Goal: Information Seeking & Learning: Learn about a topic

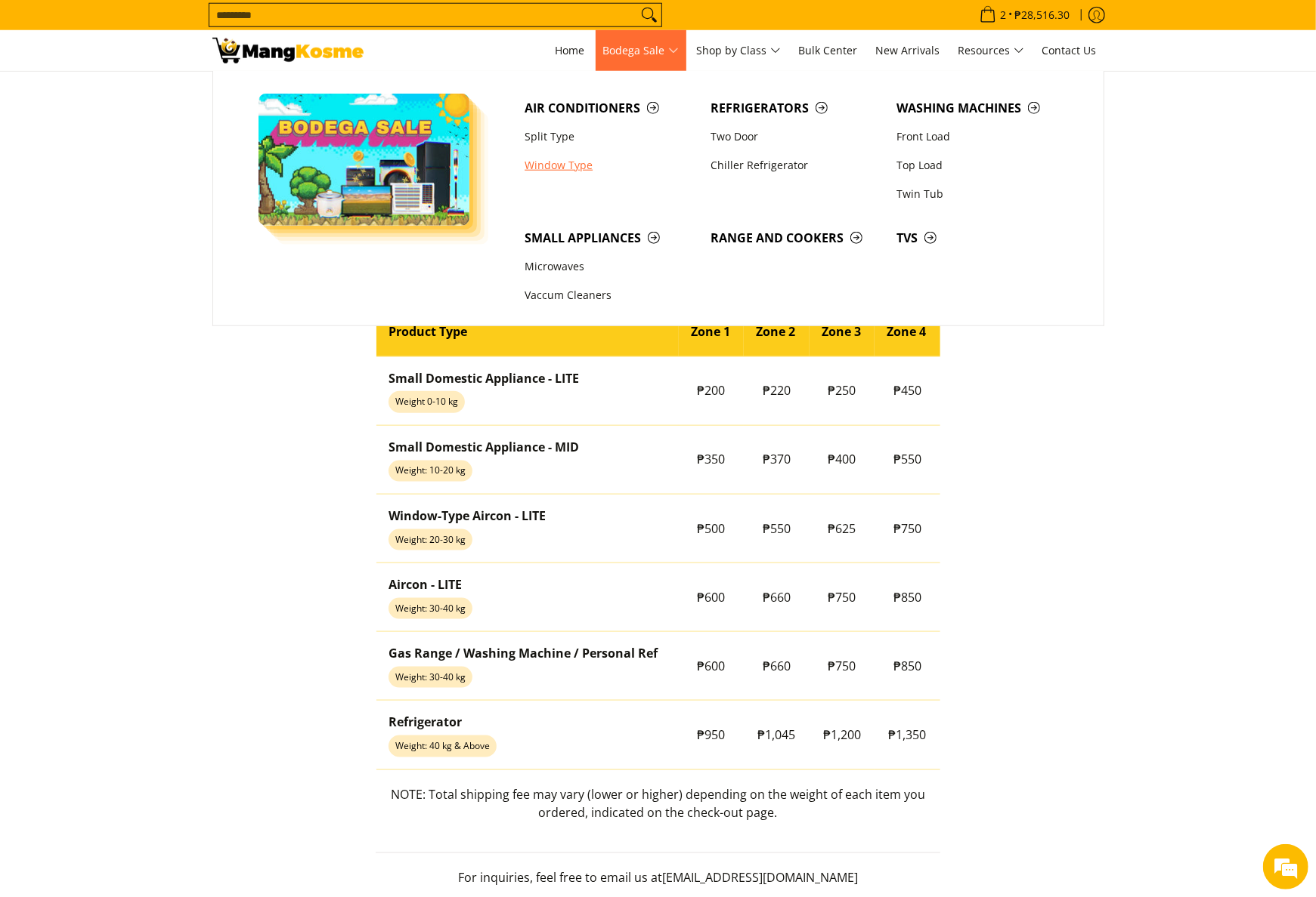
click at [556, 173] on link "Window Type" at bounding box center [610, 165] width 186 height 28
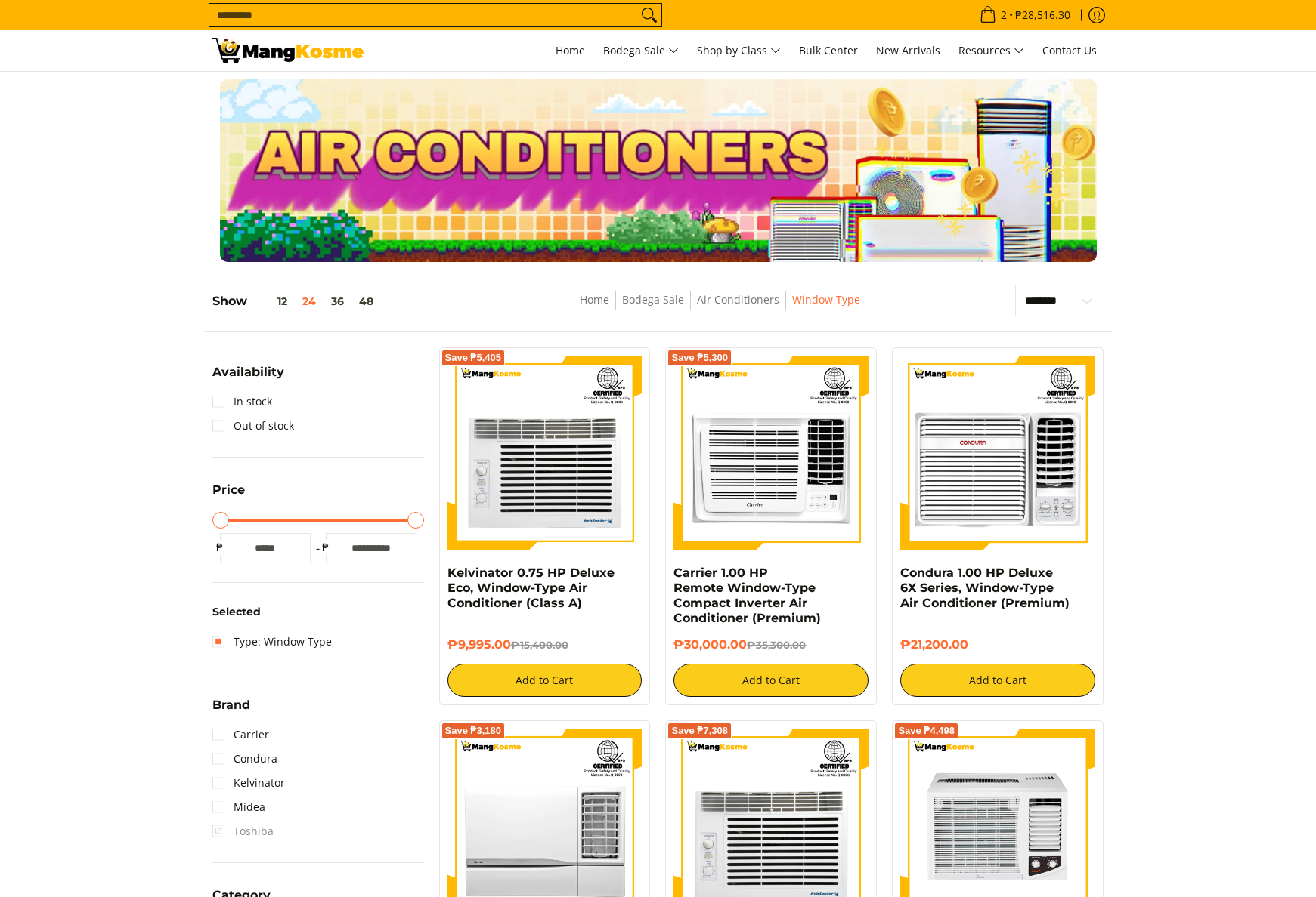
click at [582, 524] on img at bounding box center [544, 453] width 195 height 195
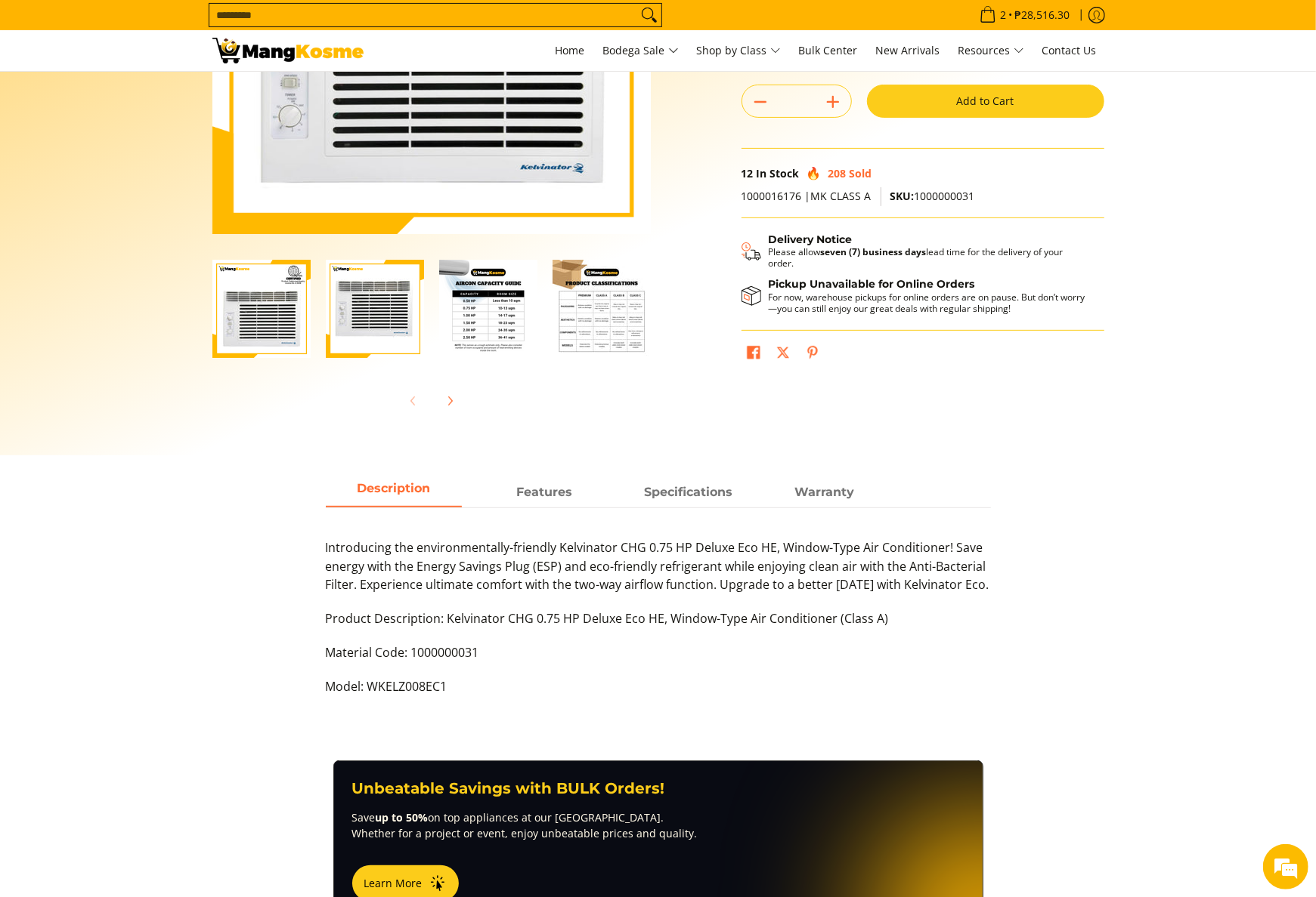
scroll to position [151, 0]
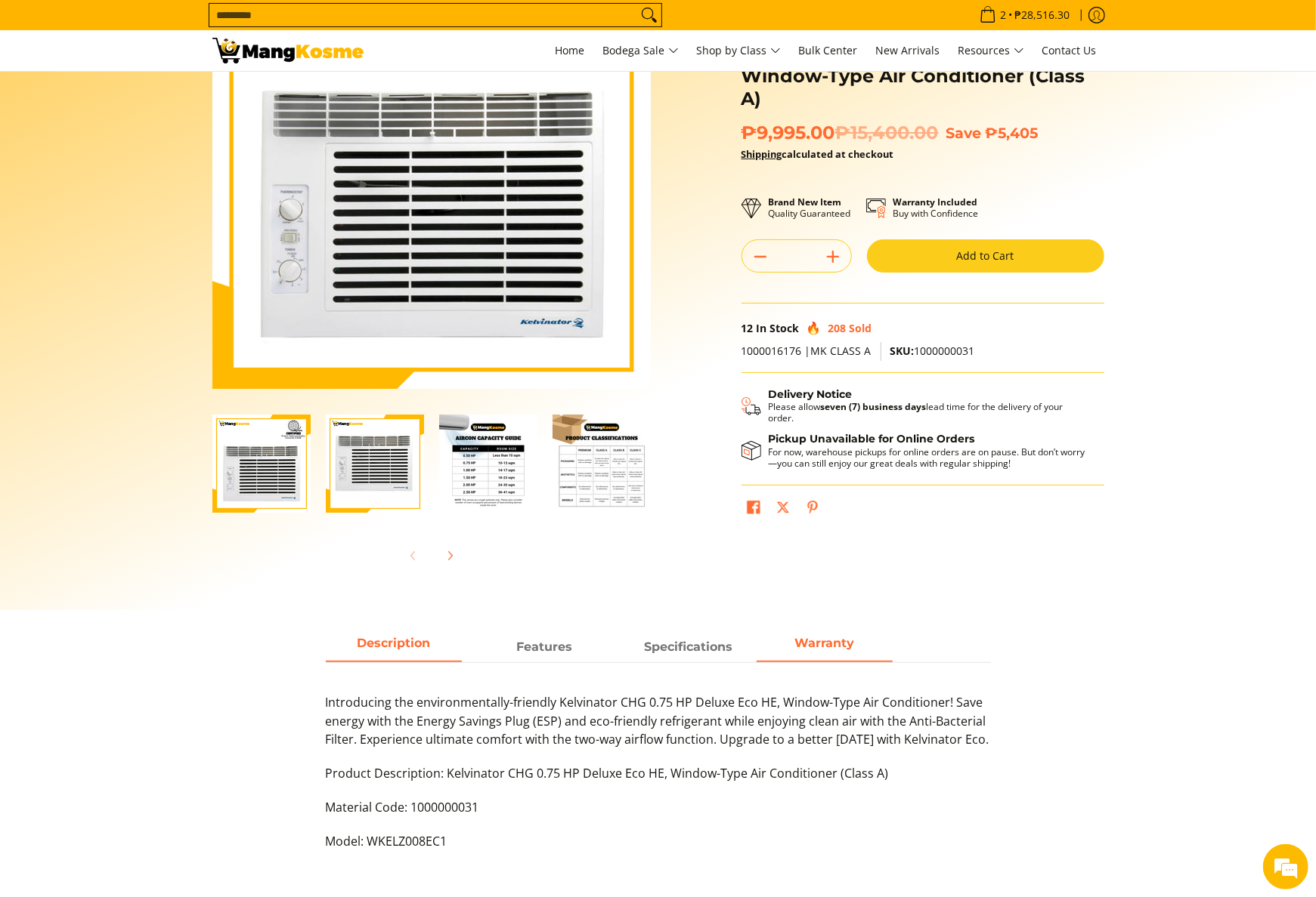
click at [810, 636] on strong "Warranty" at bounding box center [823, 643] width 59 height 15
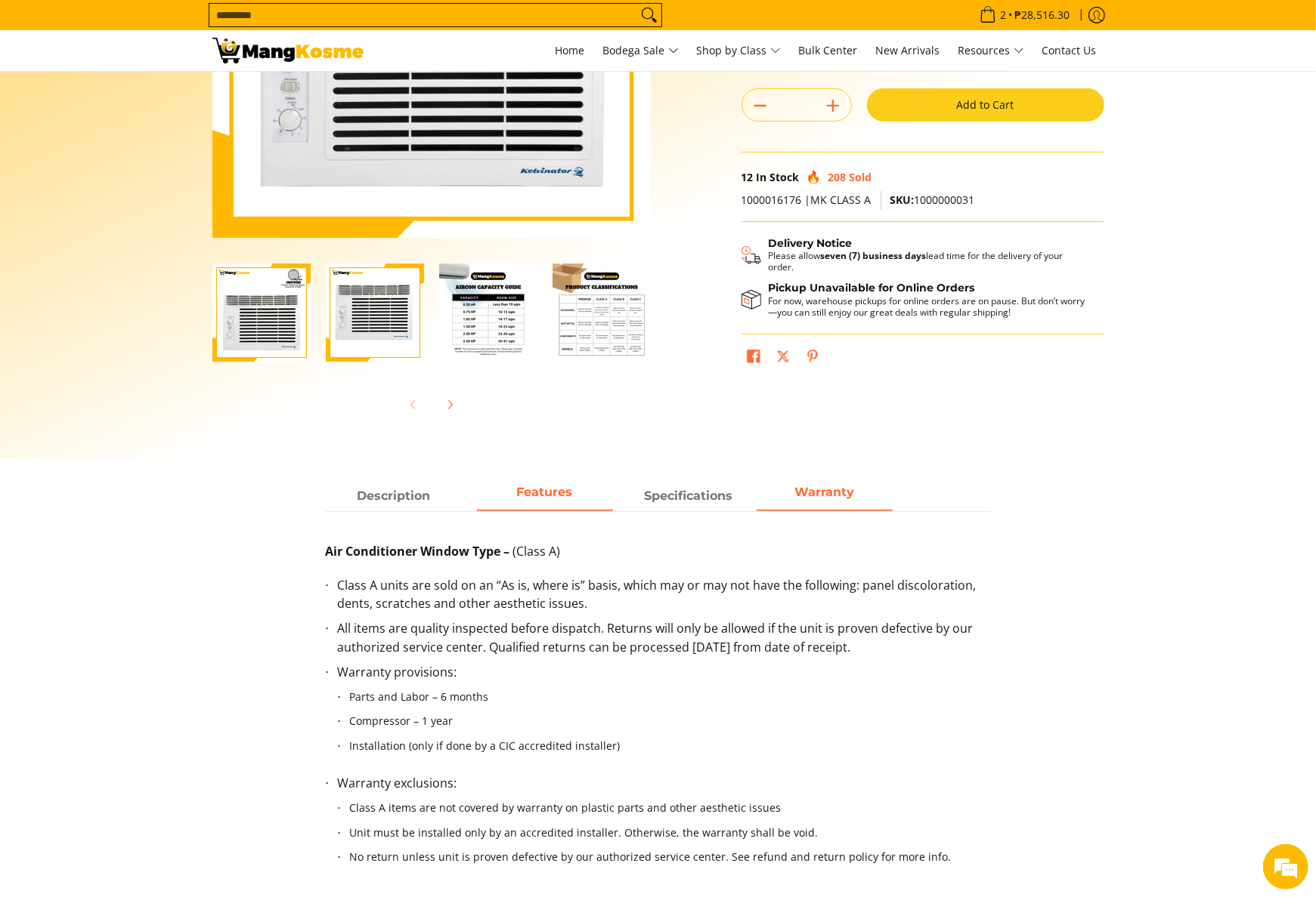
scroll to position [453, 0]
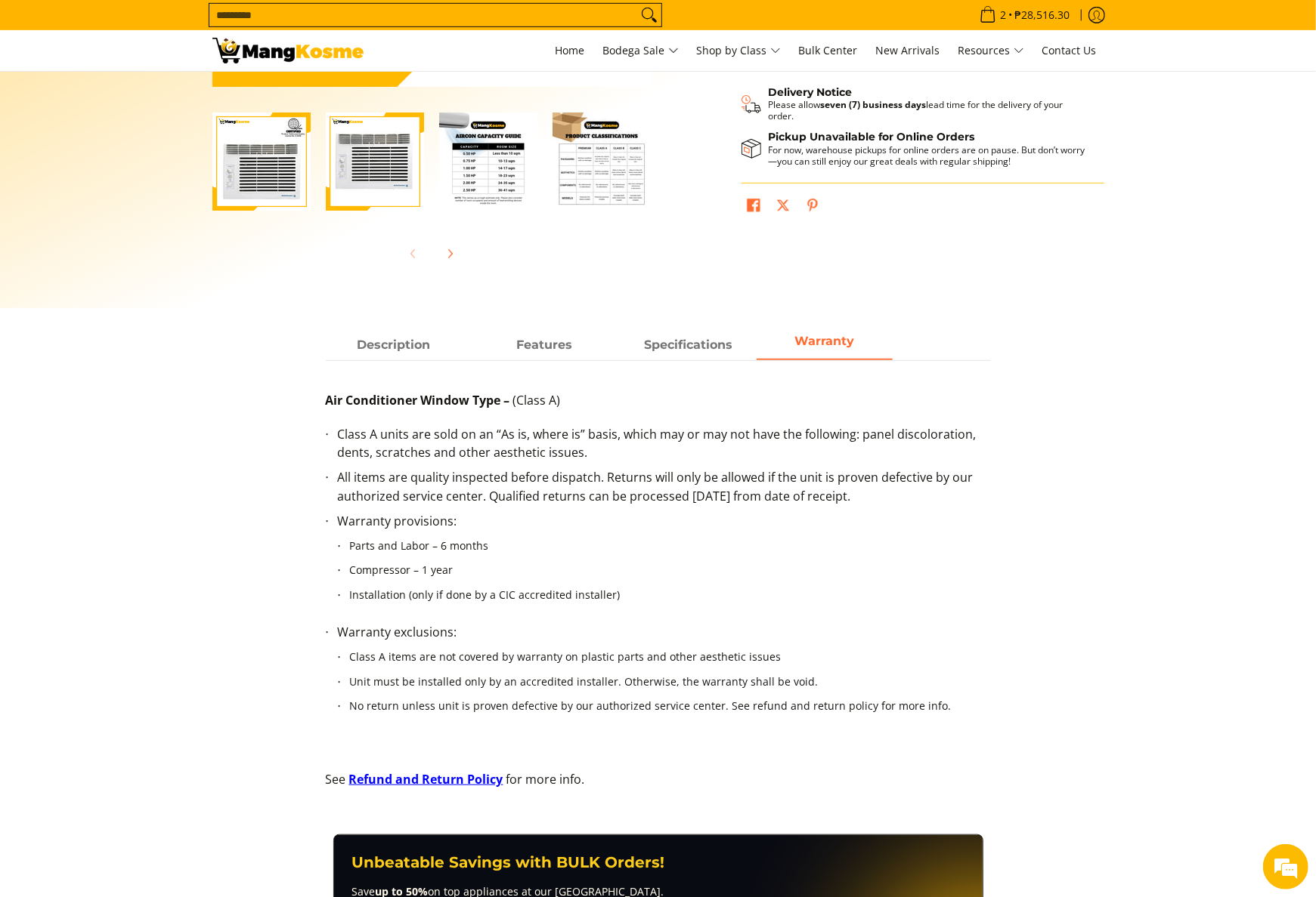
click at [302, 37] on img at bounding box center [288, 50] width 151 height 26
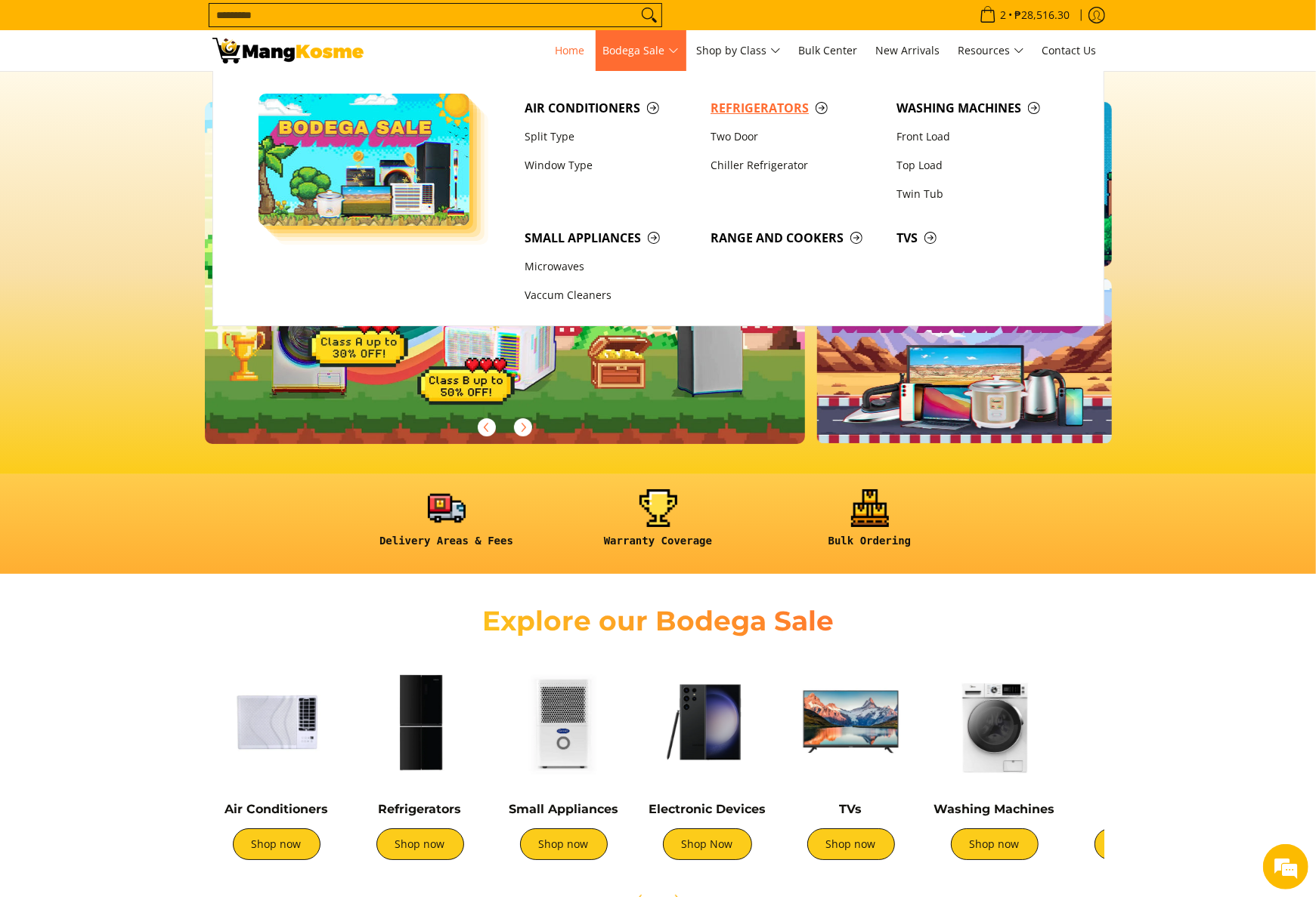
click at [738, 119] on link "Refrigerators" at bounding box center [796, 107] width 186 height 28
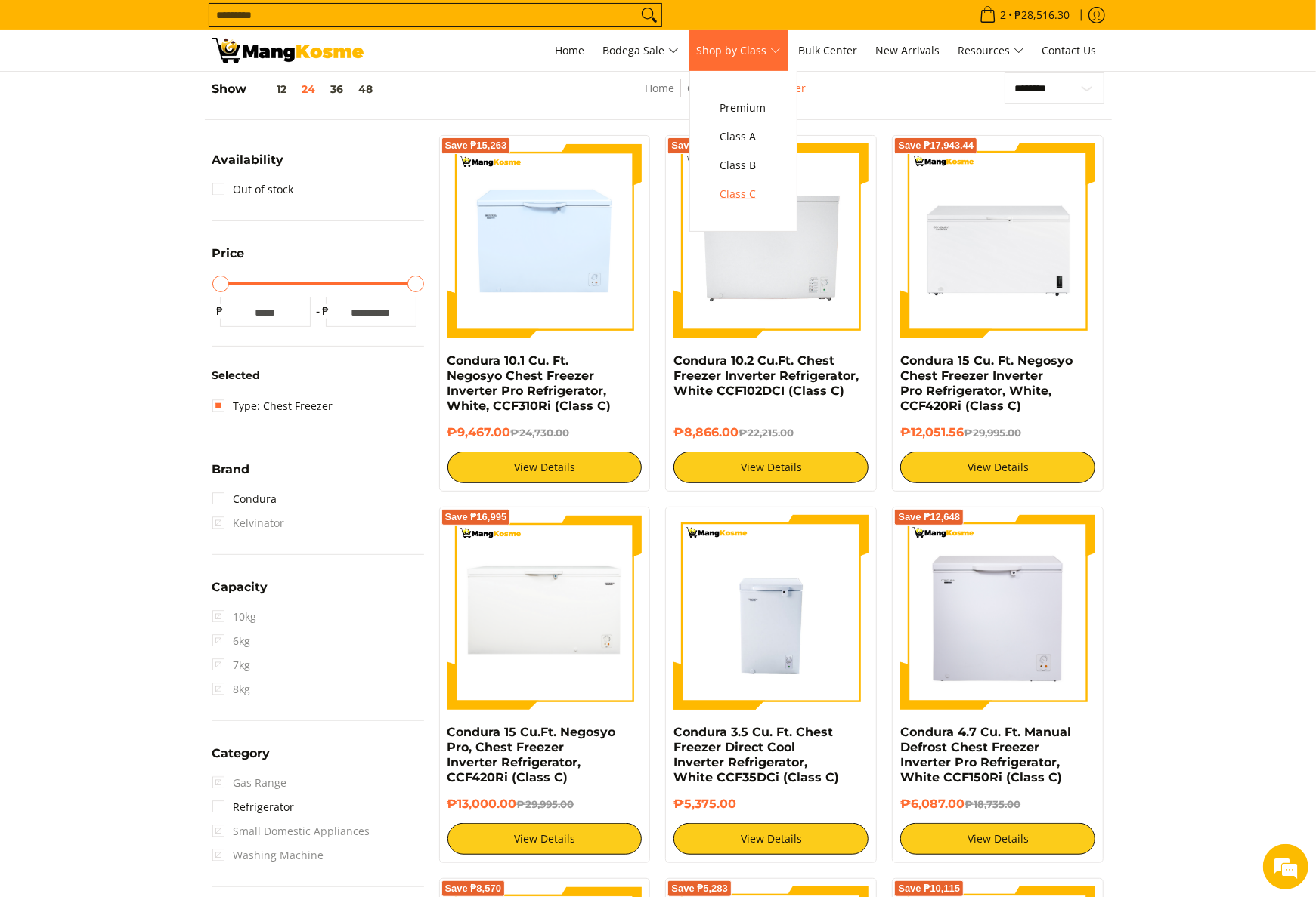
click at [766, 190] on span "Class C" at bounding box center [743, 194] width 46 height 19
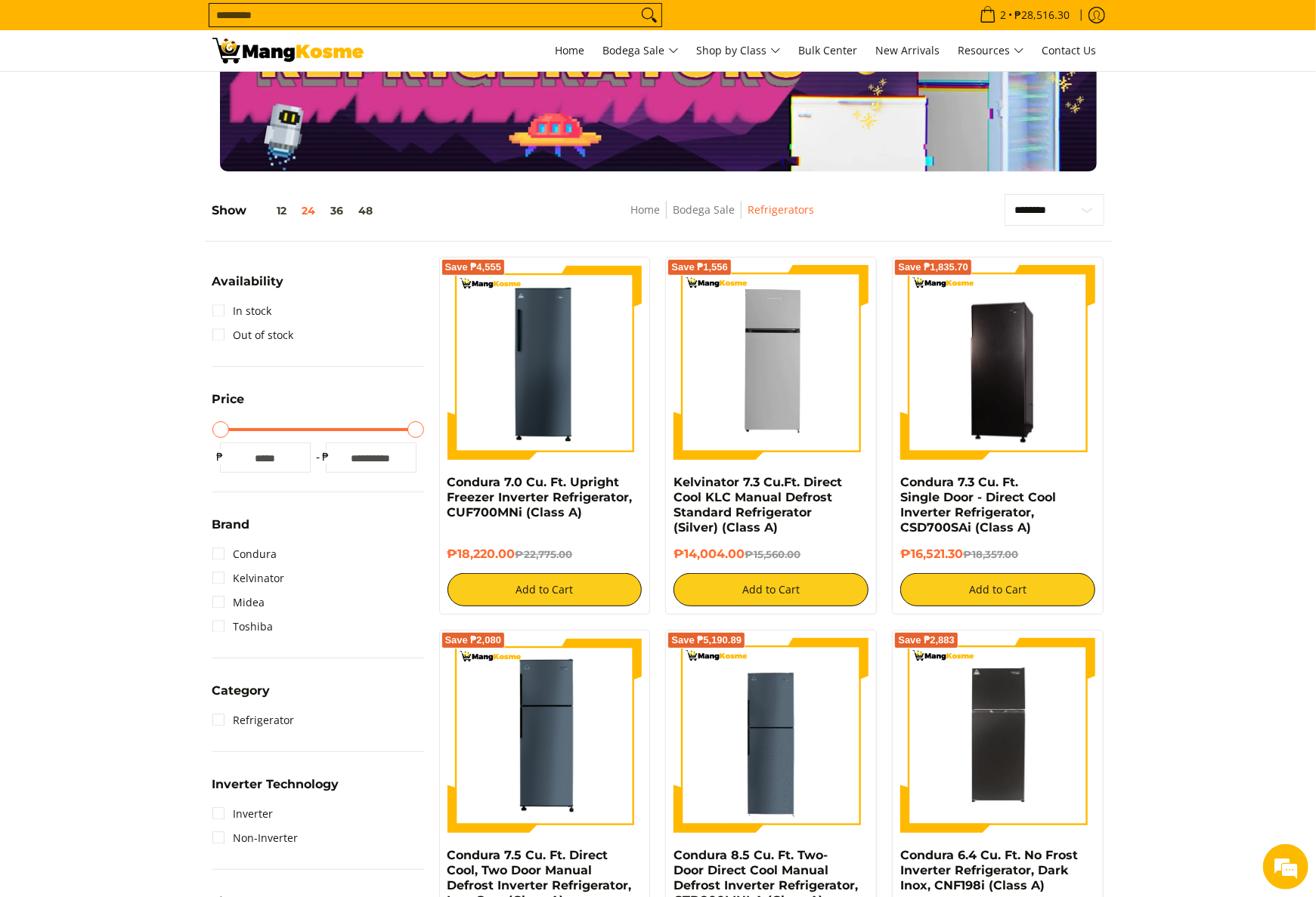
scroll to position [151, 0]
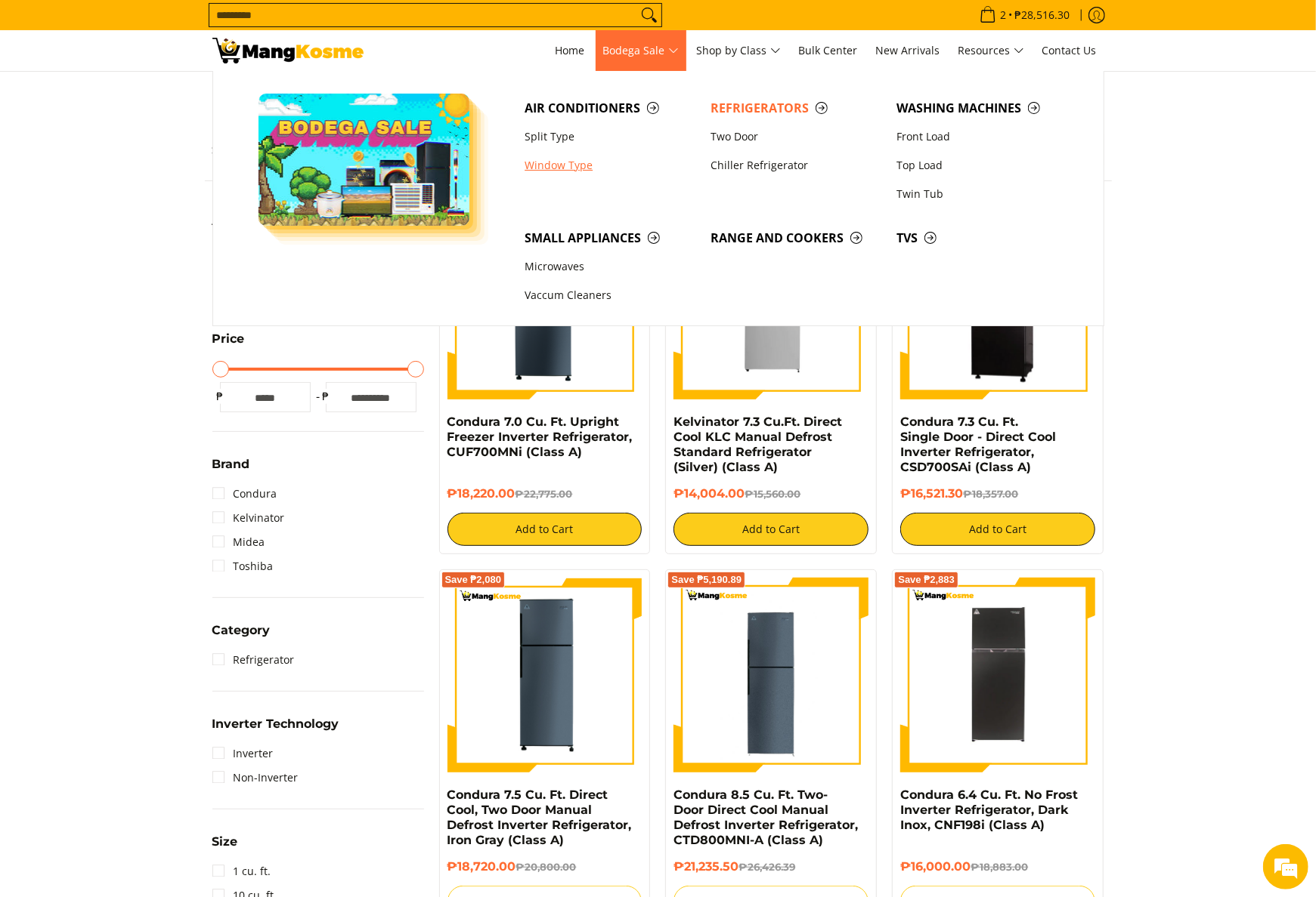
click at [572, 168] on link "Window Type" at bounding box center [610, 165] width 186 height 28
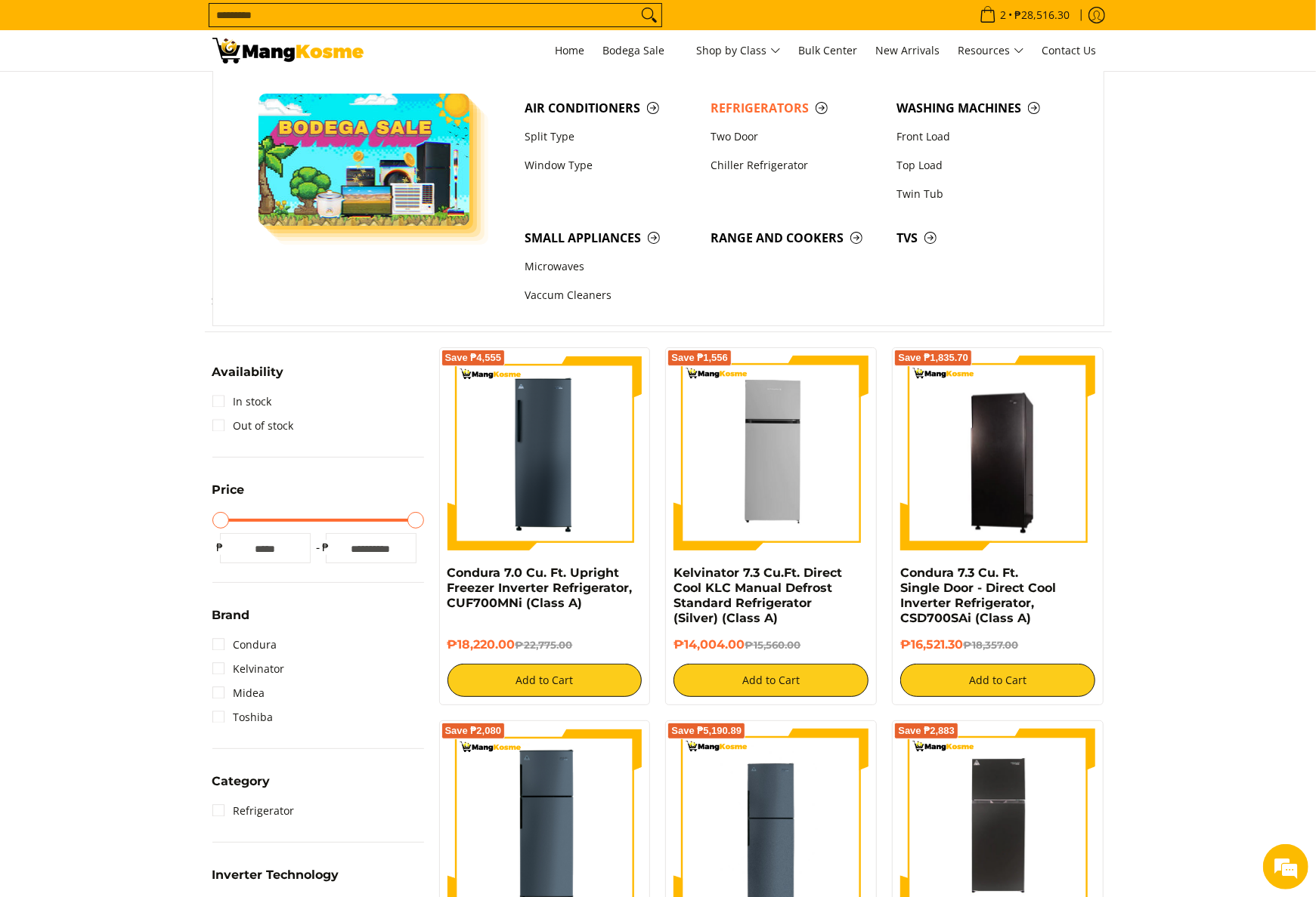
drag, startPoint x: 0, startPoint y: 0, endPoint x: 584, endPoint y: 23, distance: 584.5
click at [584, 23] on input "Search..." at bounding box center [423, 15] width 428 height 23
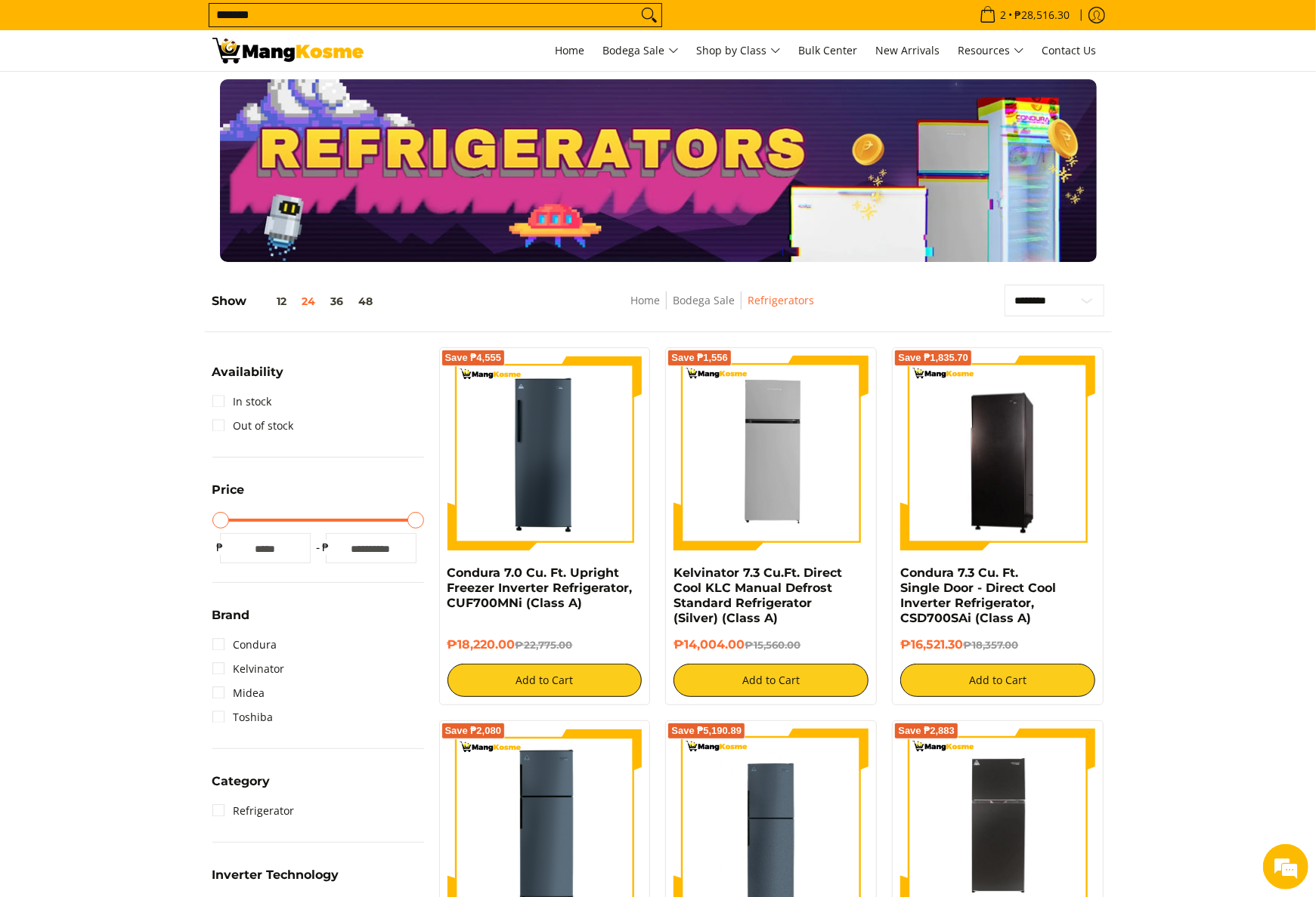
type input "*******"
click at [637, 4] on button "Search" at bounding box center [649, 15] width 24 height 23
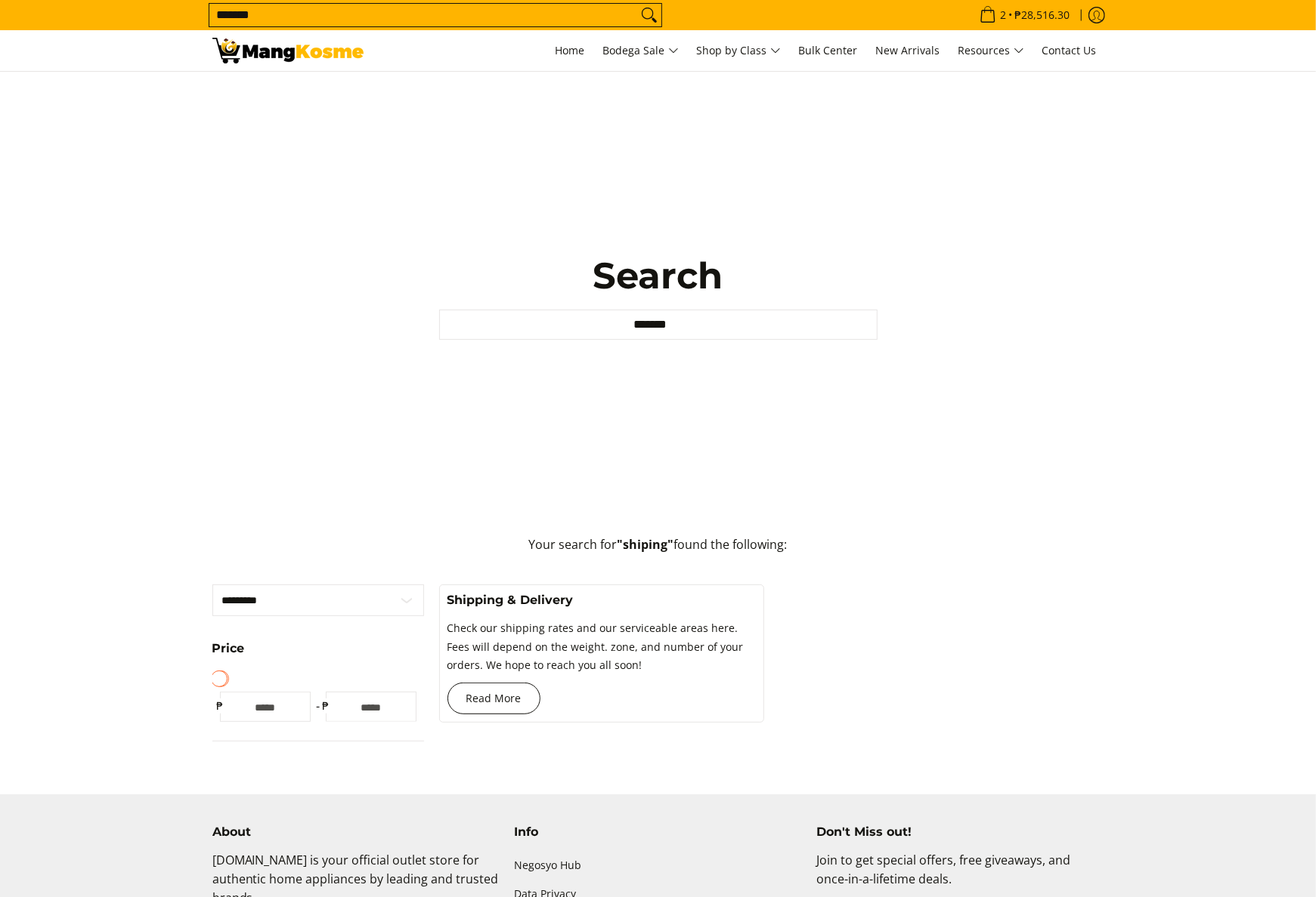
click at [468, 704] on link "Read More" at bounding box center [493, 698] width 93 height 32
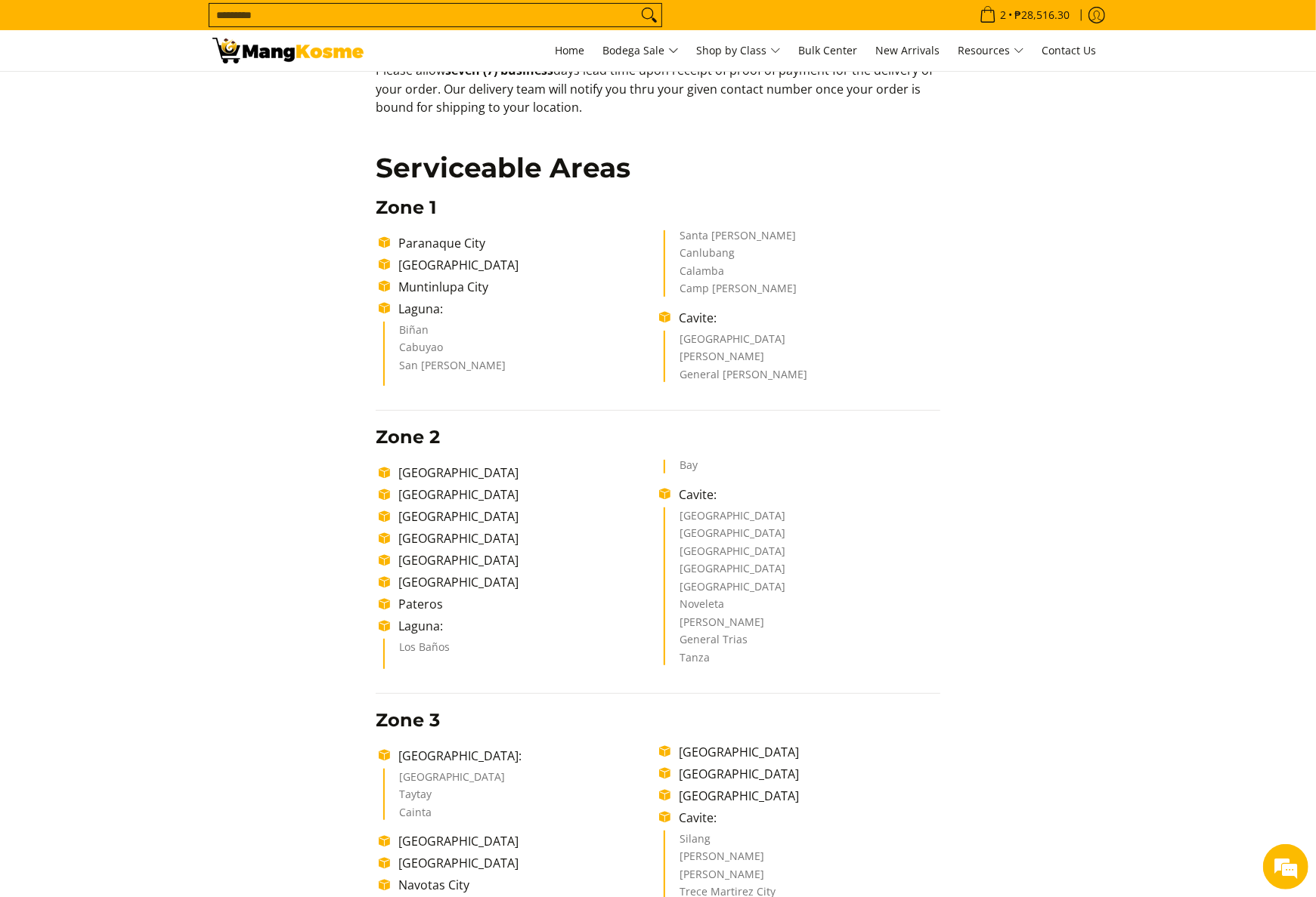
scroll to position [302, 0]
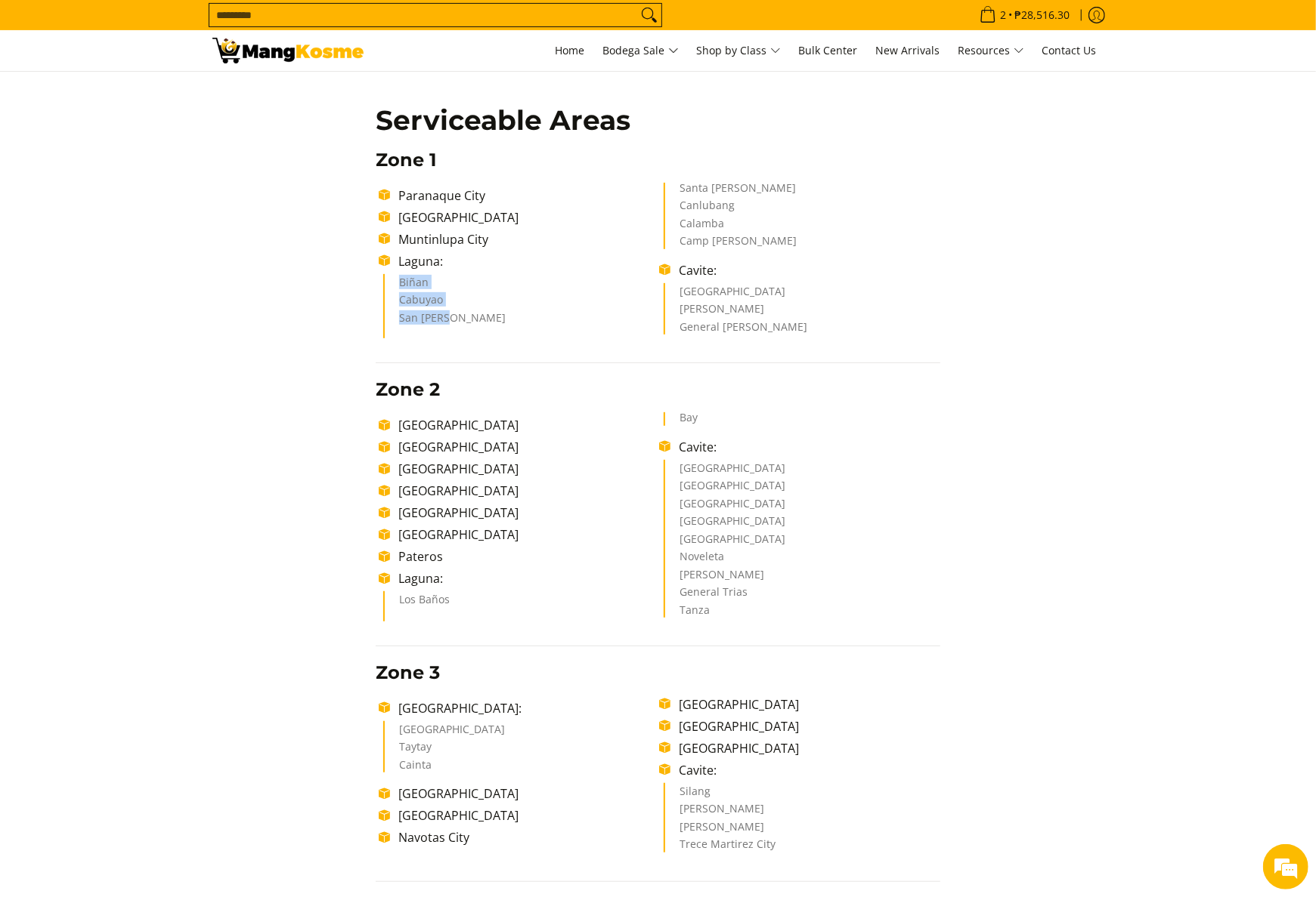
drag, startPoint x: 372, startPoint y: 264, endPoint x: 481, endPoint y: 330, distance: 127.4
click at [481, 330] on div "Delivery Time Frame Please allow seven (7) business days lead time upon receipt…" at bounding box center [658, 813] width 580 height 1690
drag, startPoint x: 481, startPoint y: 330, endPoint x: 768, endPoint y: 238, distance: 301.4
click at [770, 230] on ul "Paranaque City Las Piñas City Muntinlupa City Laguna: Biñan Cabuyao San Pedro S…" at bounding box center [657, 261] width 564 height 156
copy ul "Laguna: Biñan Cabuyao San Pedro Santa Rosa Canlubang Calamba"
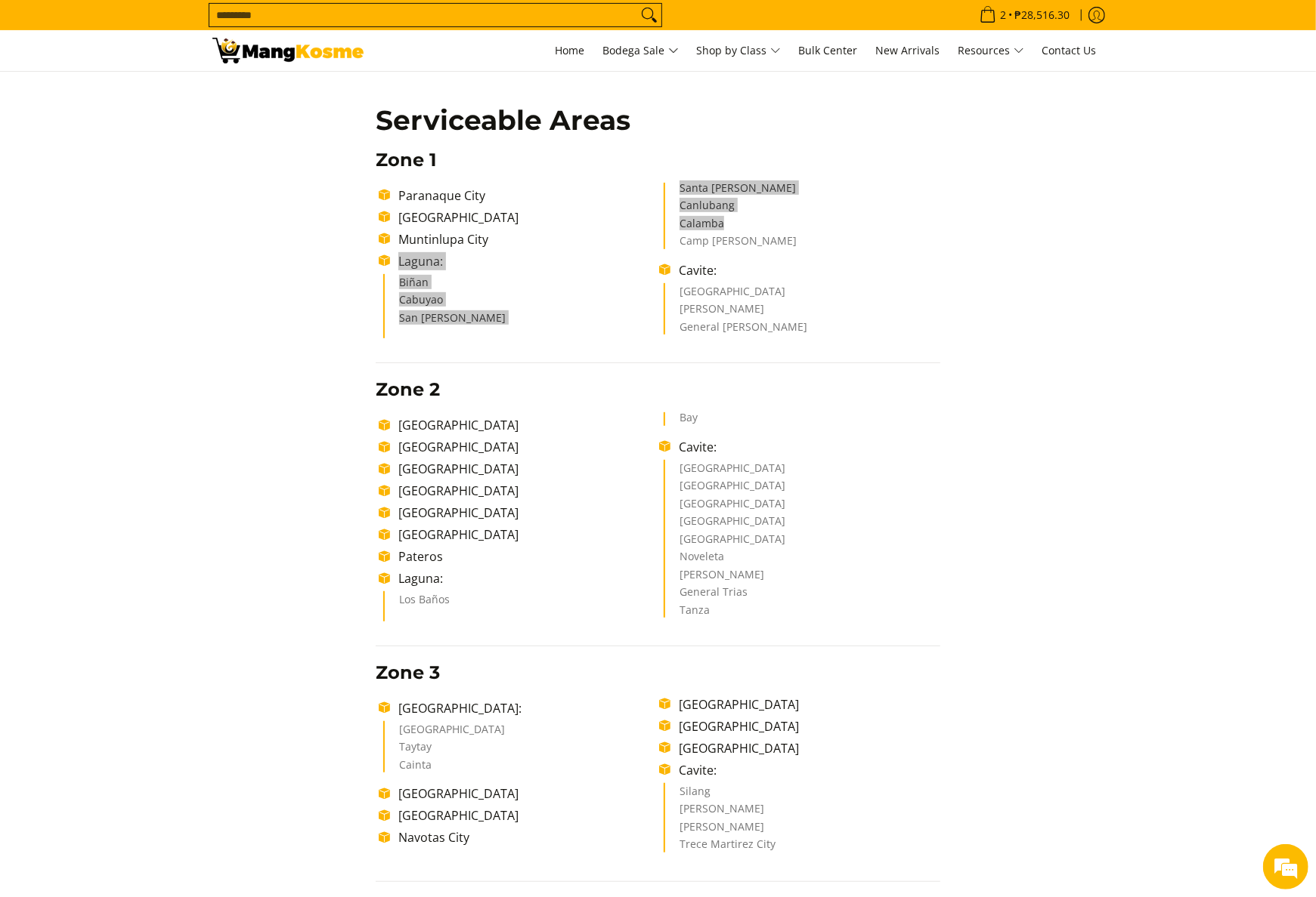
scroll to position [0, 0]
drag, startPoint x: 400, startPoint y: 605, endPoint x: 721, endPoint y: 418, distance: 371.5
click at [721, 418] on ul "Los Baños Bay" at bounding box center [661, 517] width 557 height 208
copy ul "Los Baños Bay"
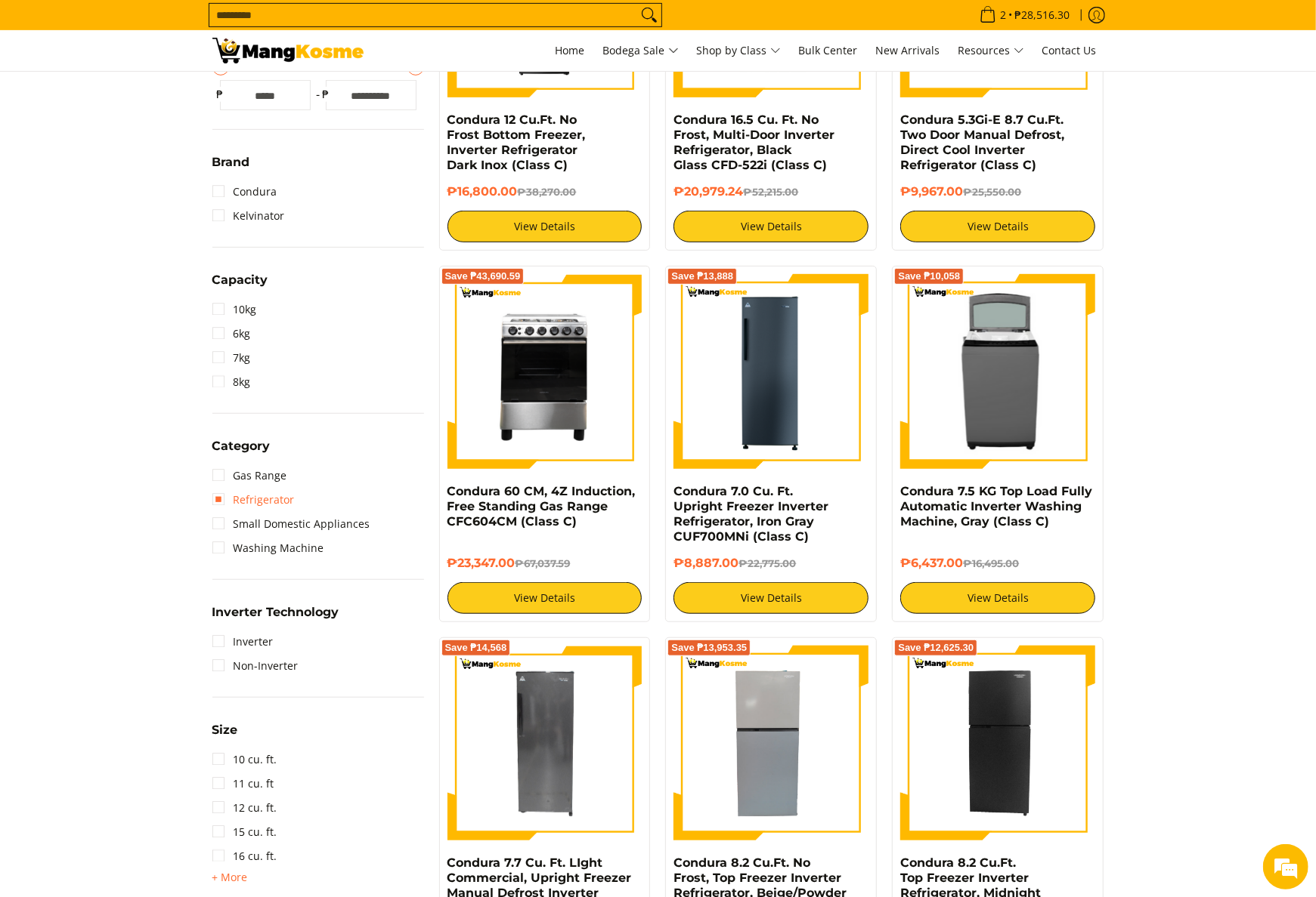
click at [272, 497] on link "Refrigerator" at bounding box center [253, 500] width 82 height 24
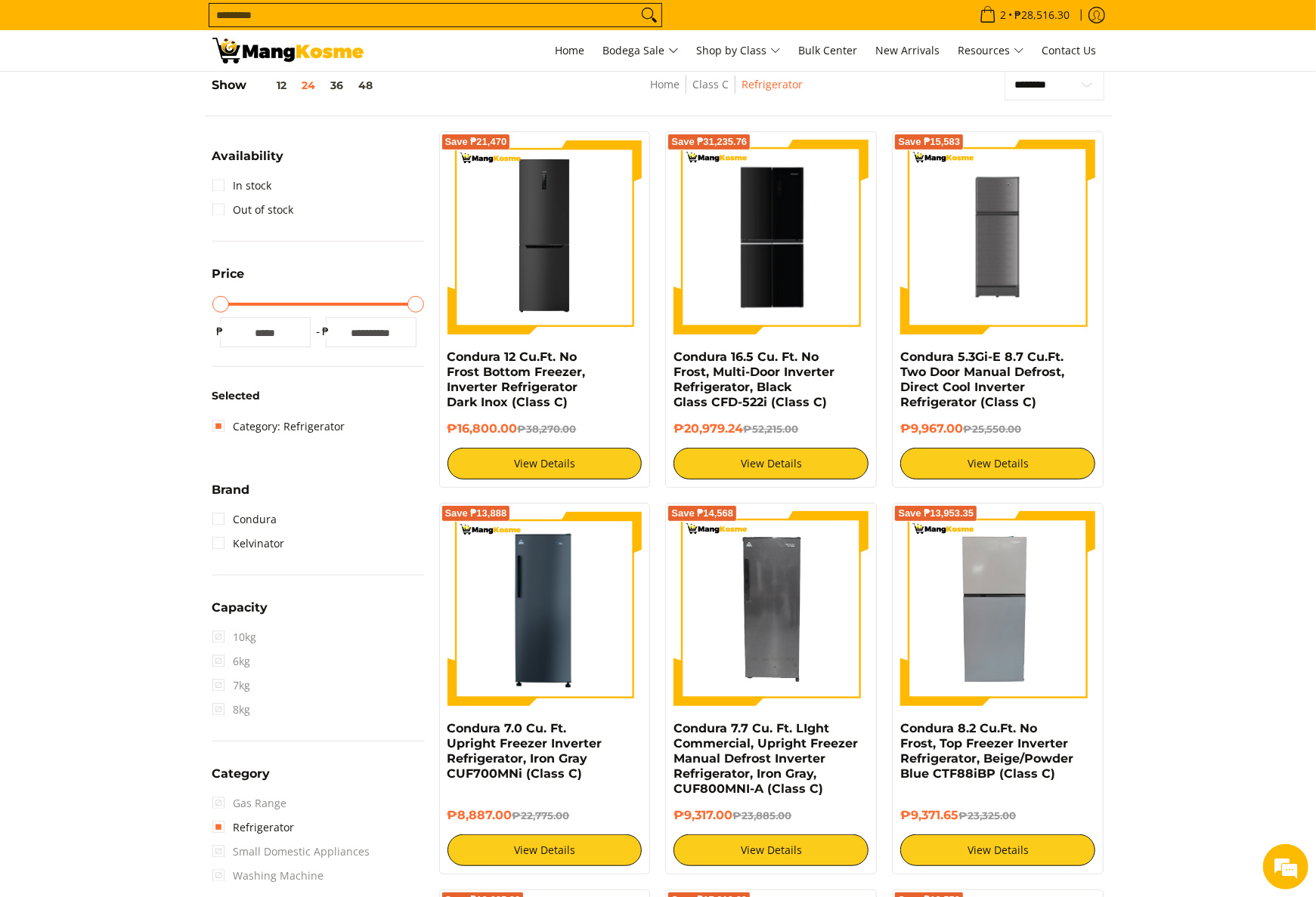
scroll to position [212, 0]
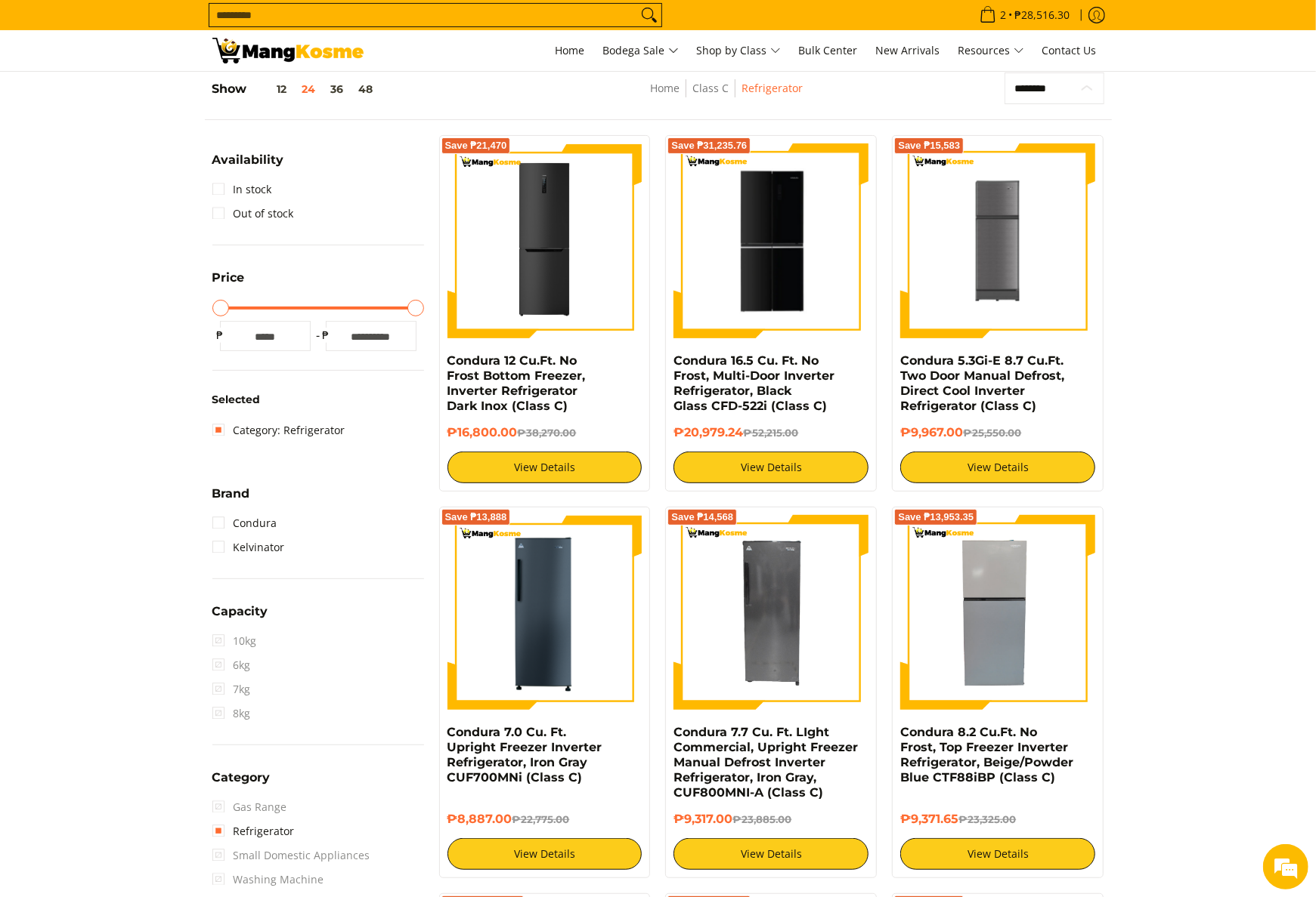
click at [1034, 85] on select "**********" at bounding box center [1054, 89] width 99 height 33
select select "**********"
click at [1004, 72] on select "**********" at bounding box center [1054, 89] width 99 height 33
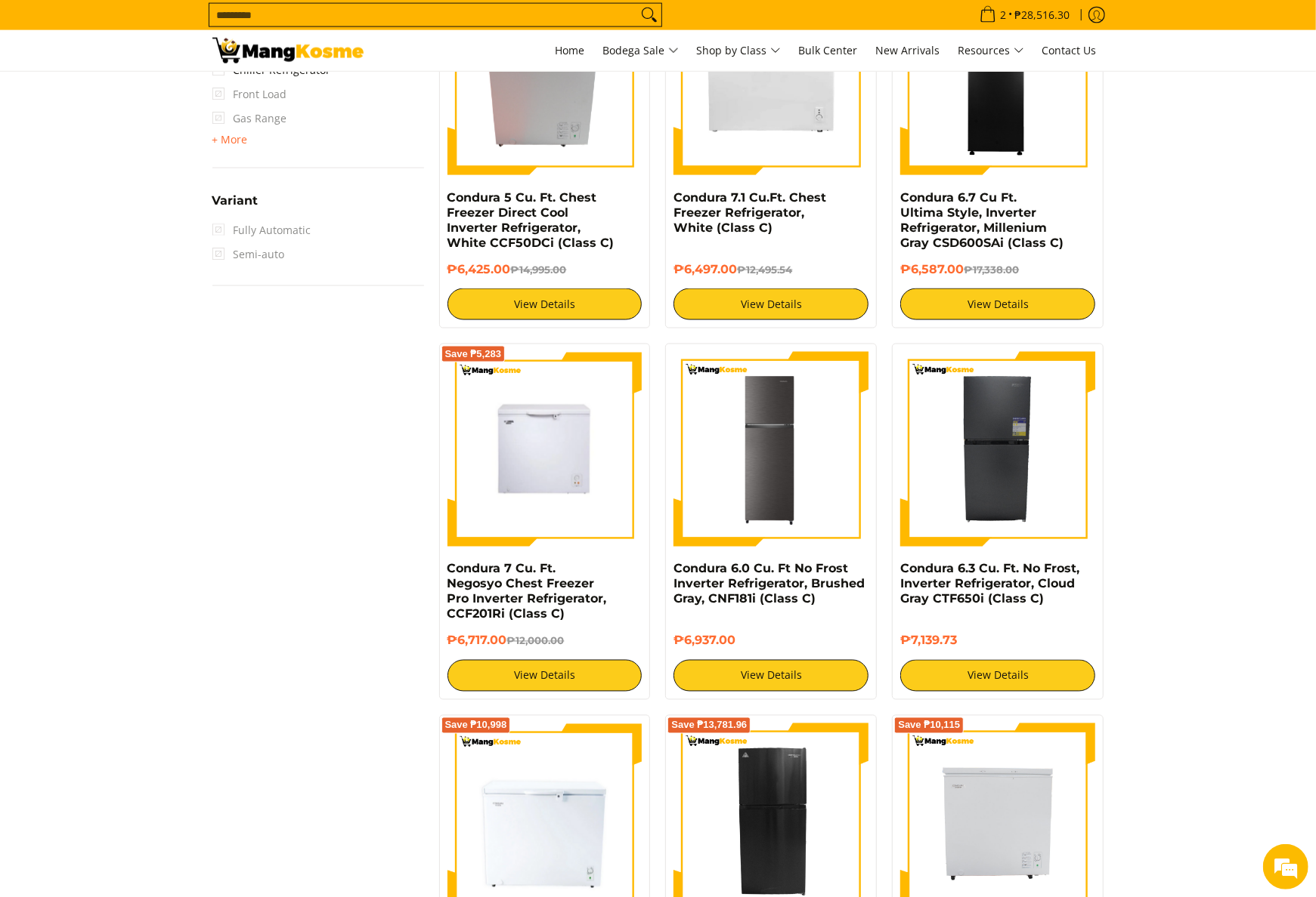
scroll to position [1118, 0]
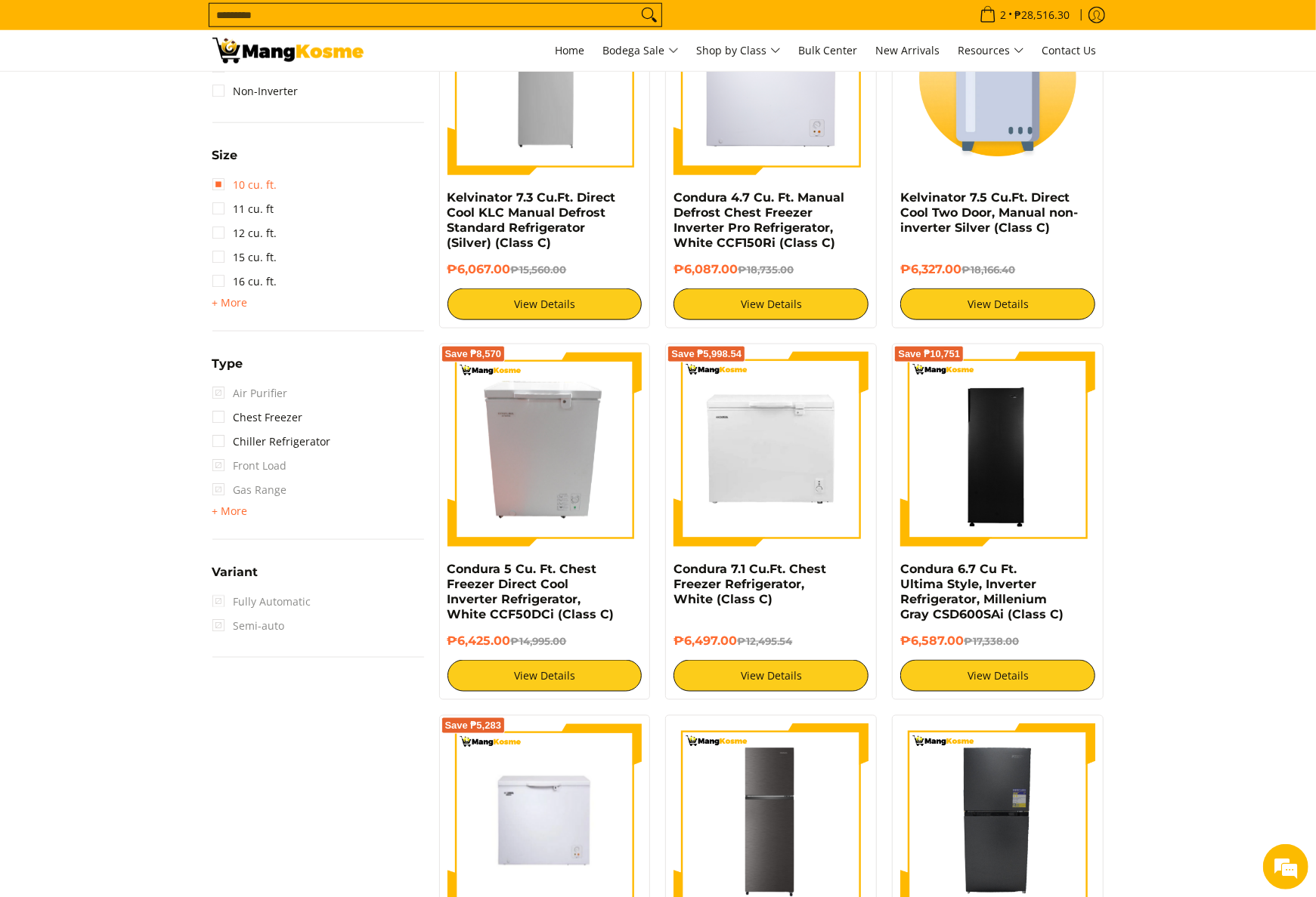
click at [258, 184] on link "10 cu. ft." at bounding box center [245, 186] width 65 height 24
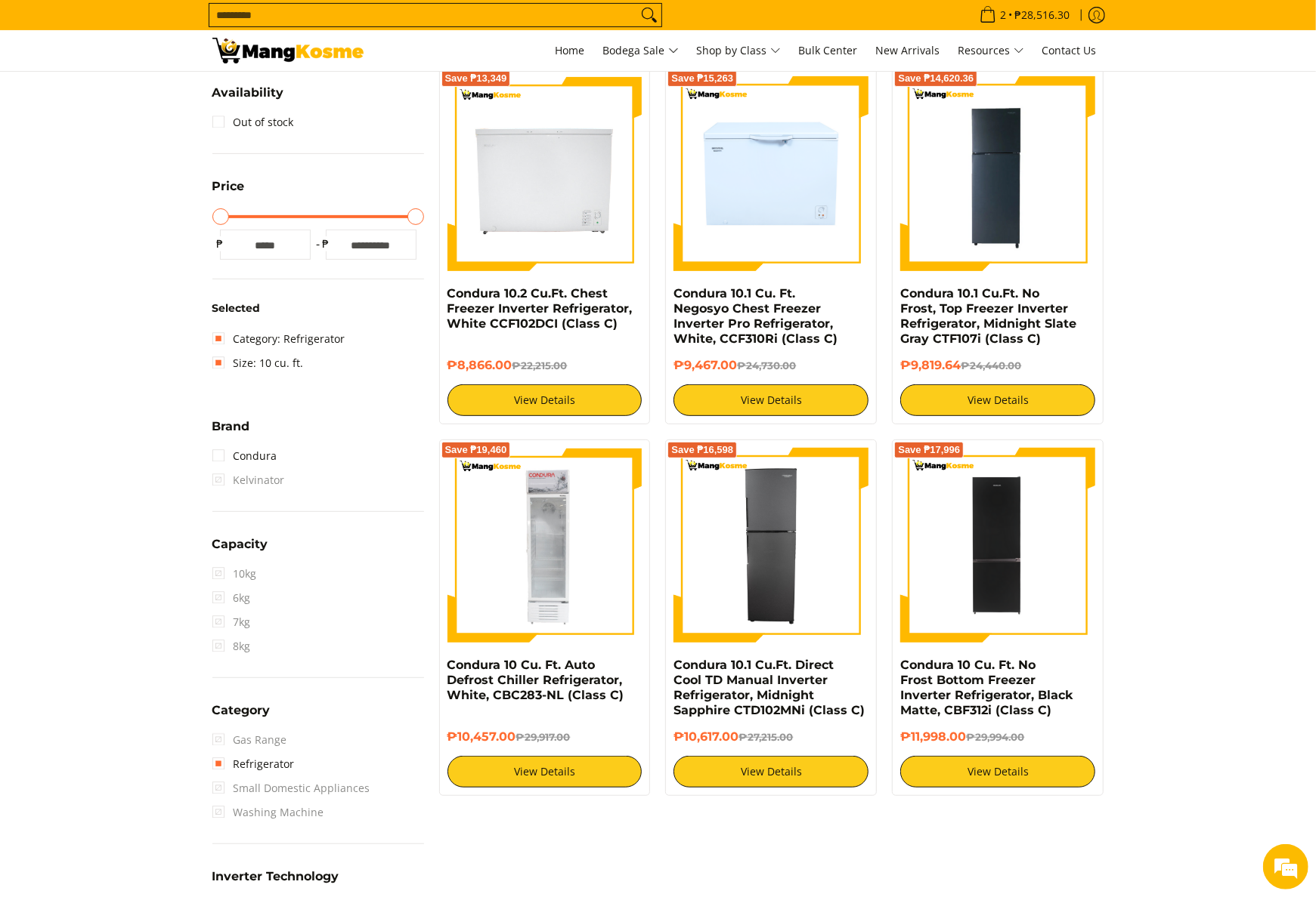
scroll to position [212, 0]
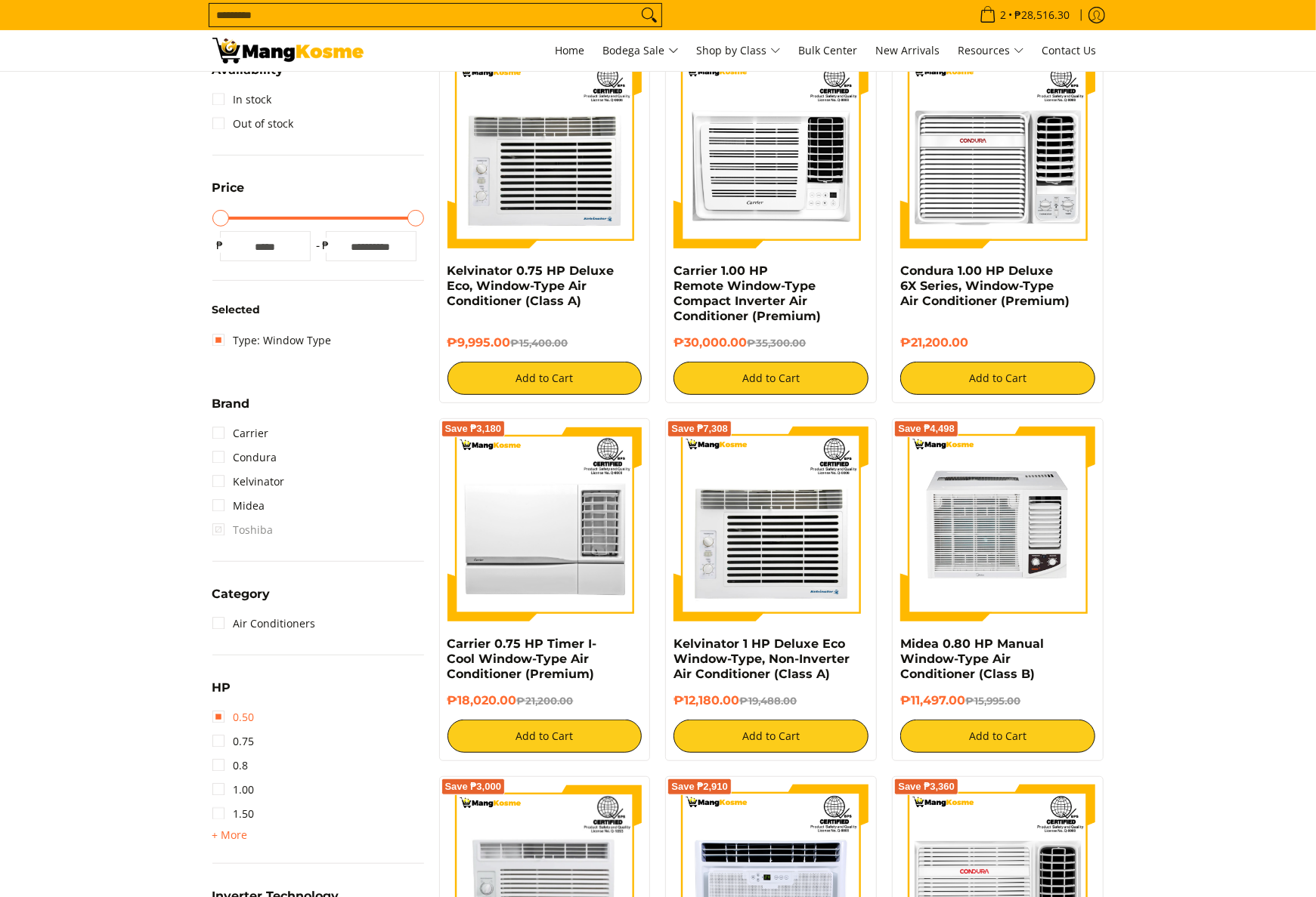
click at [247, 722] on link "0.50" at bounding box center [234, 718] width 42 height 24
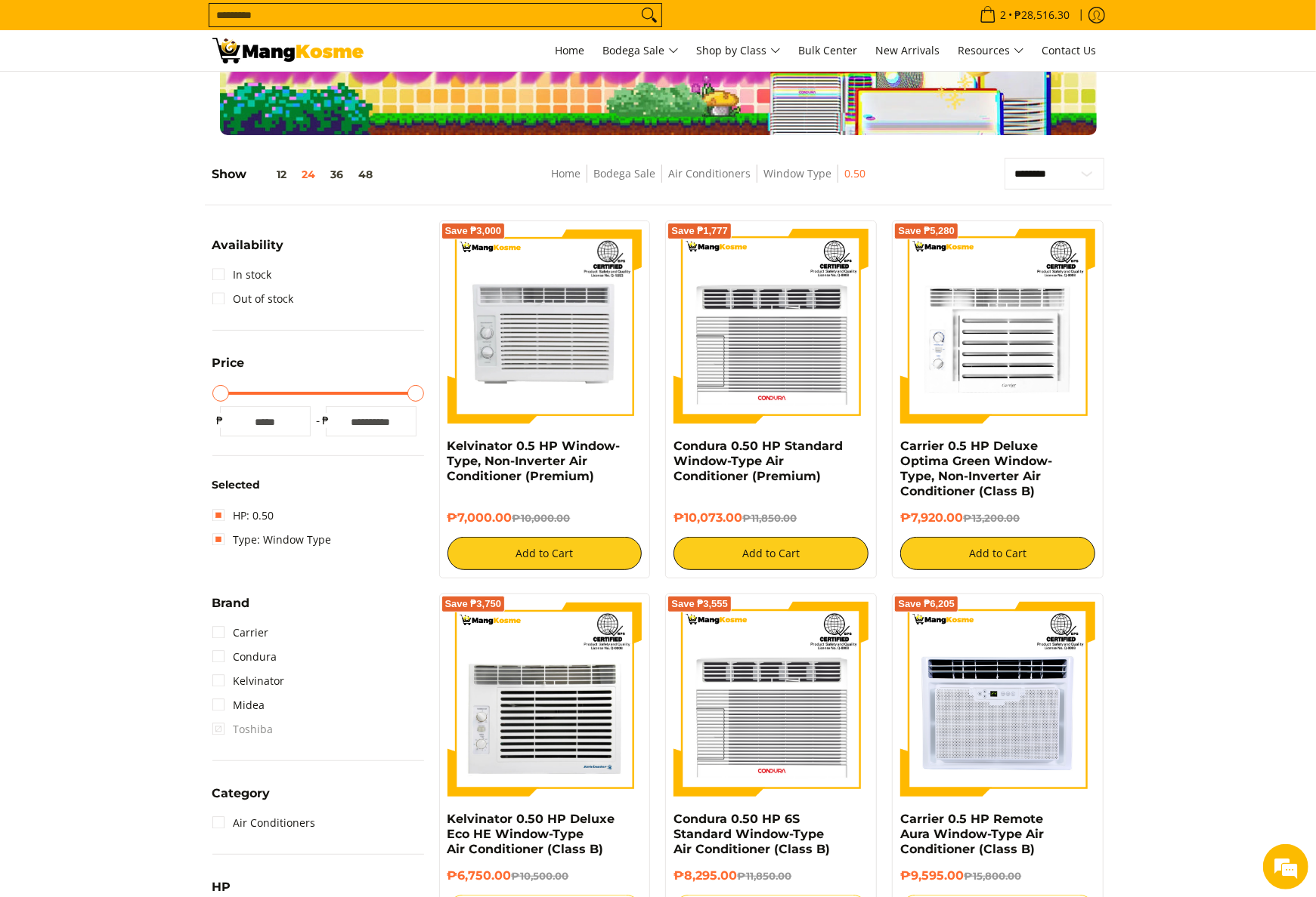
scroll to position [61, 0]
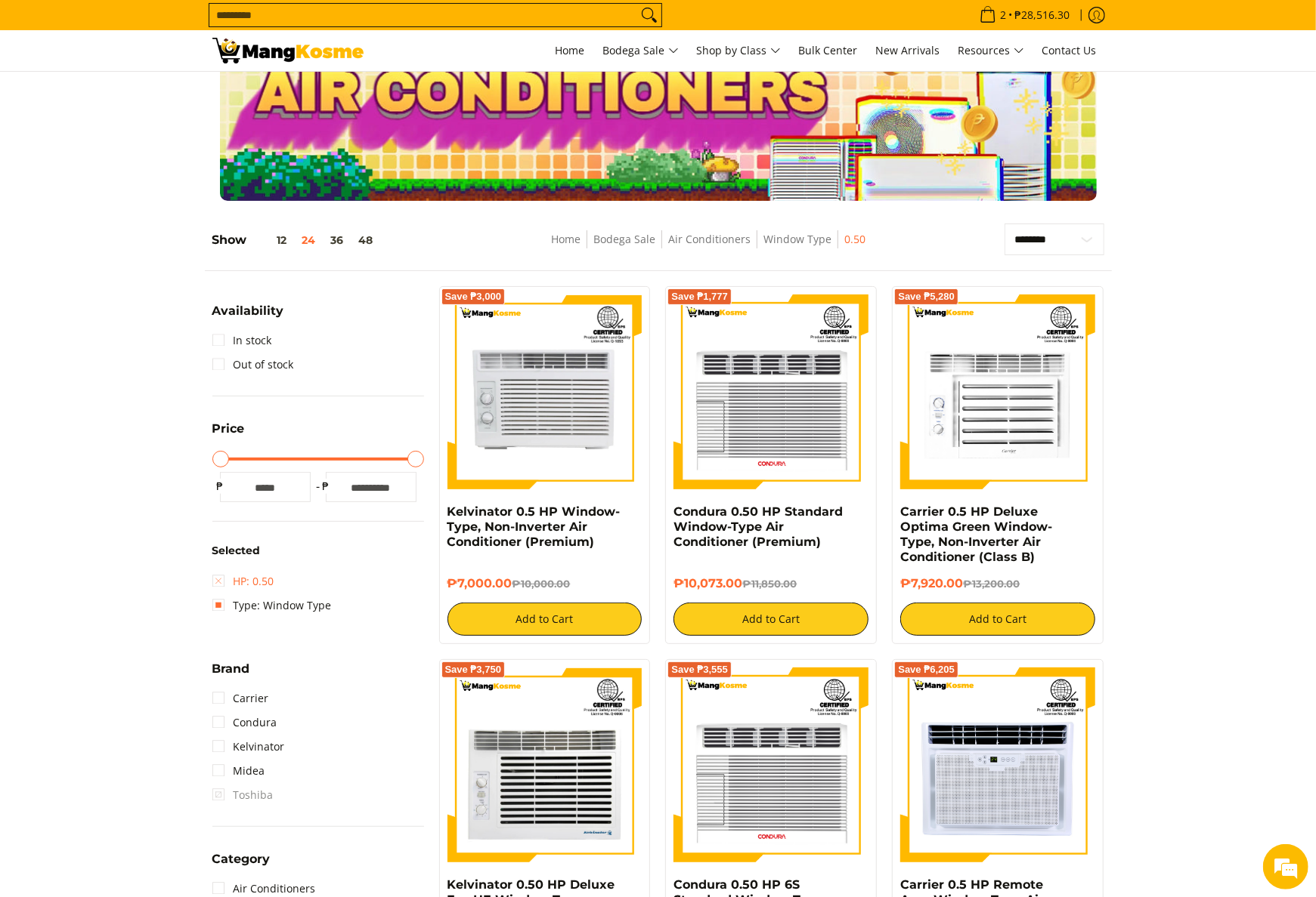
click at [252, 584] on link "HP: 0.50" at bounding box center [243, 582] width 62 height 24
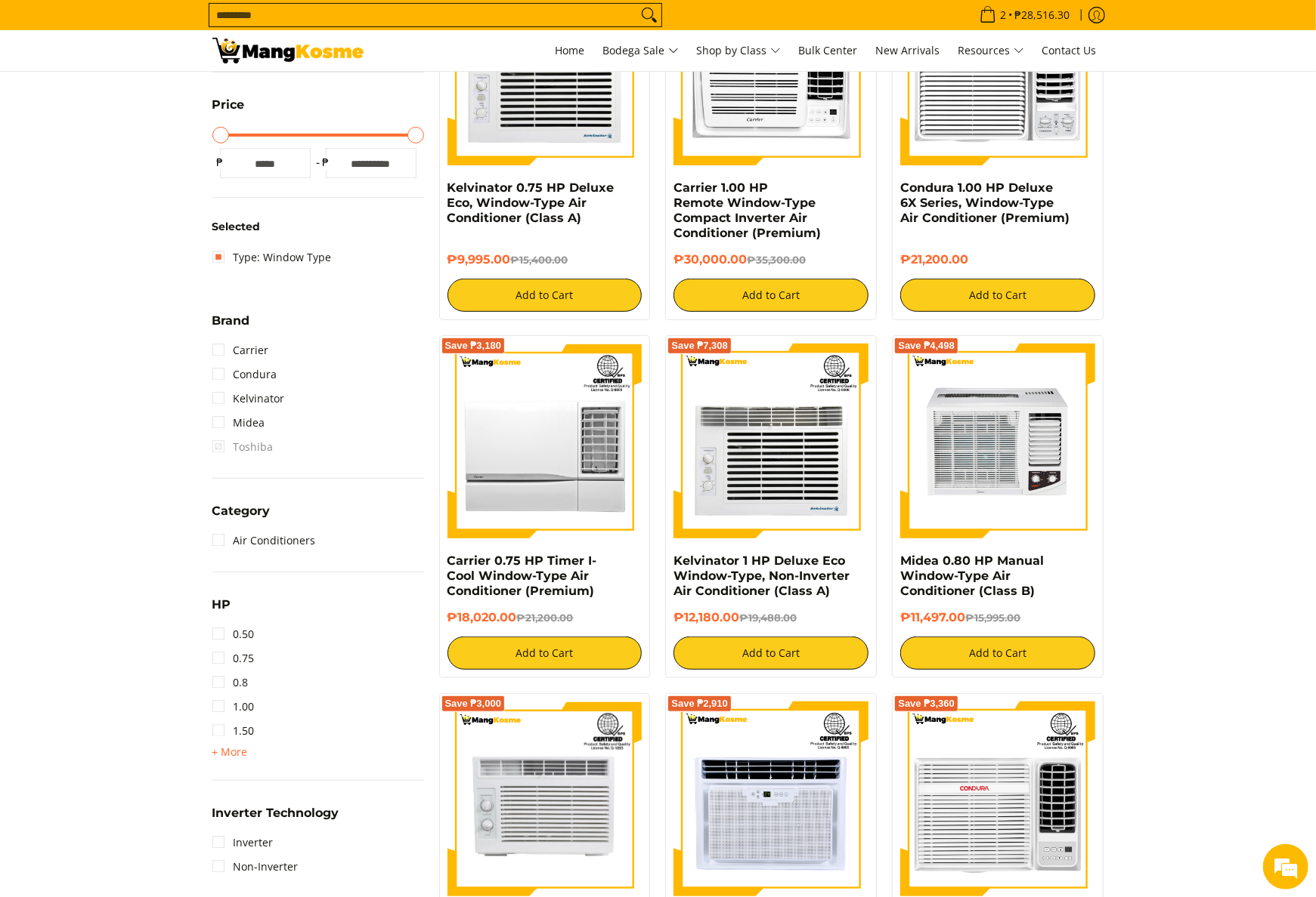
scroll to position [514, 0]
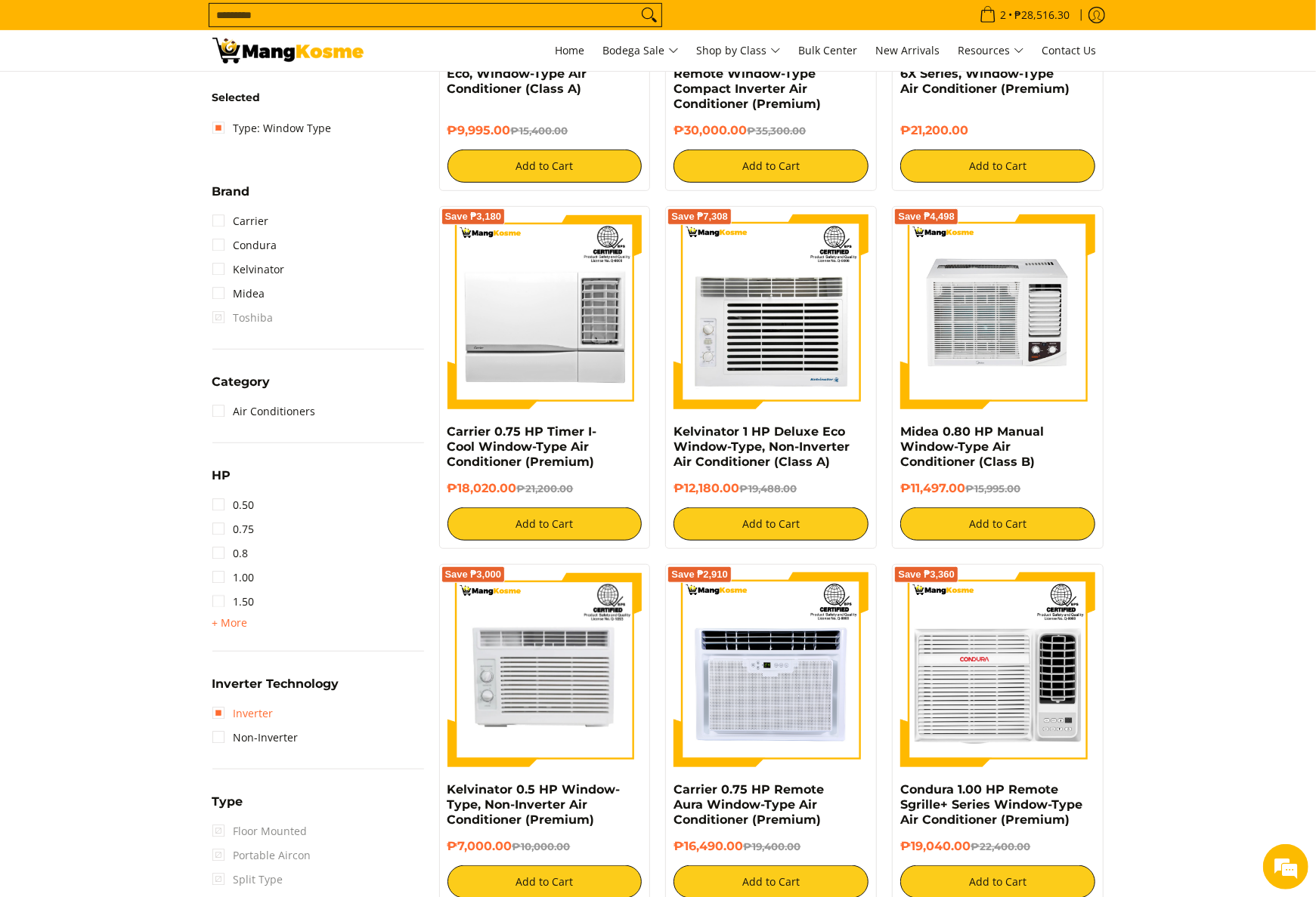
click at [268, 715] on link "Inverter" at bounding box center [243, 714] width 61 height 24
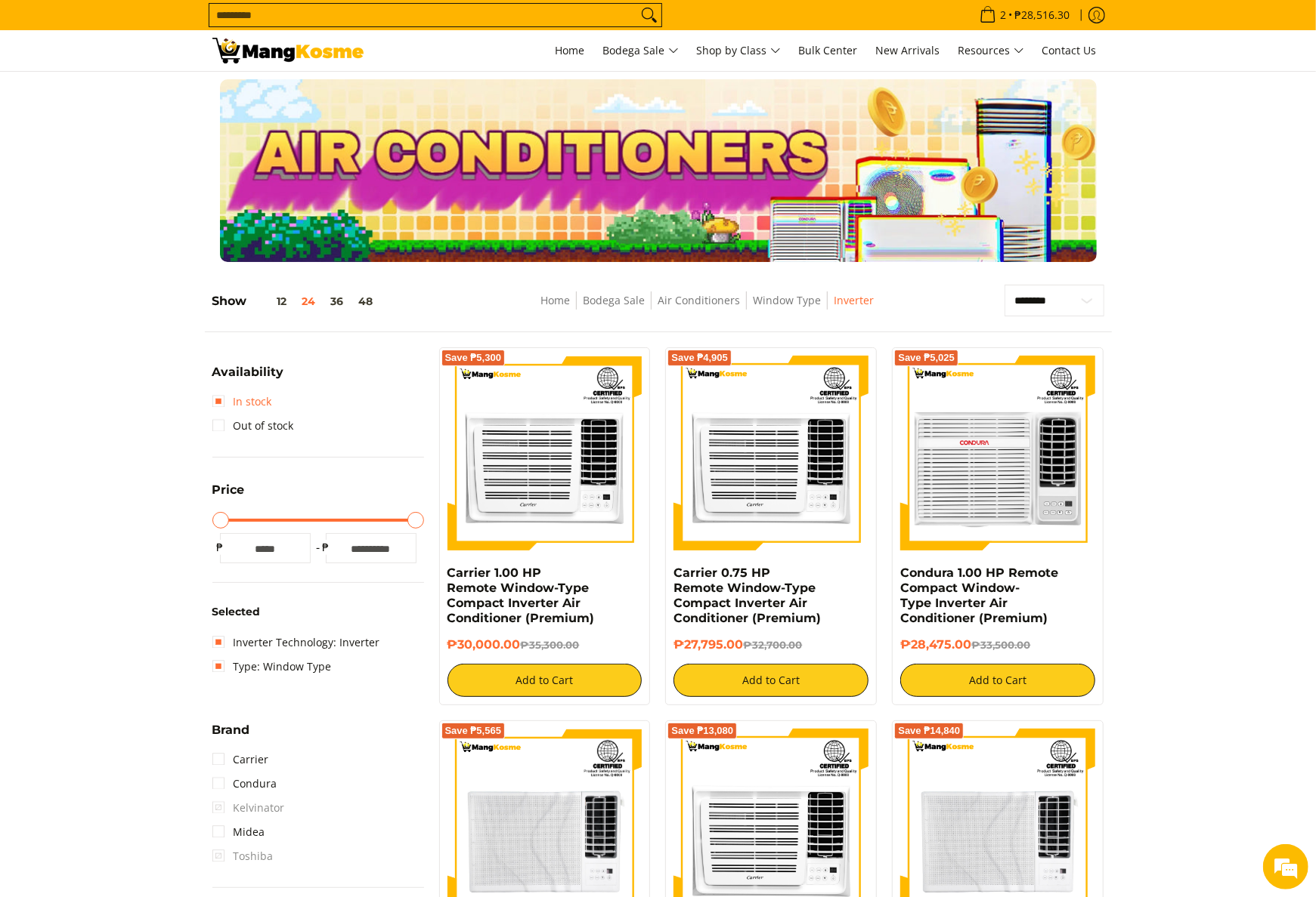
click at [254, 405] on link "In stock" at bounding box center [242, 402] width 59 height 24
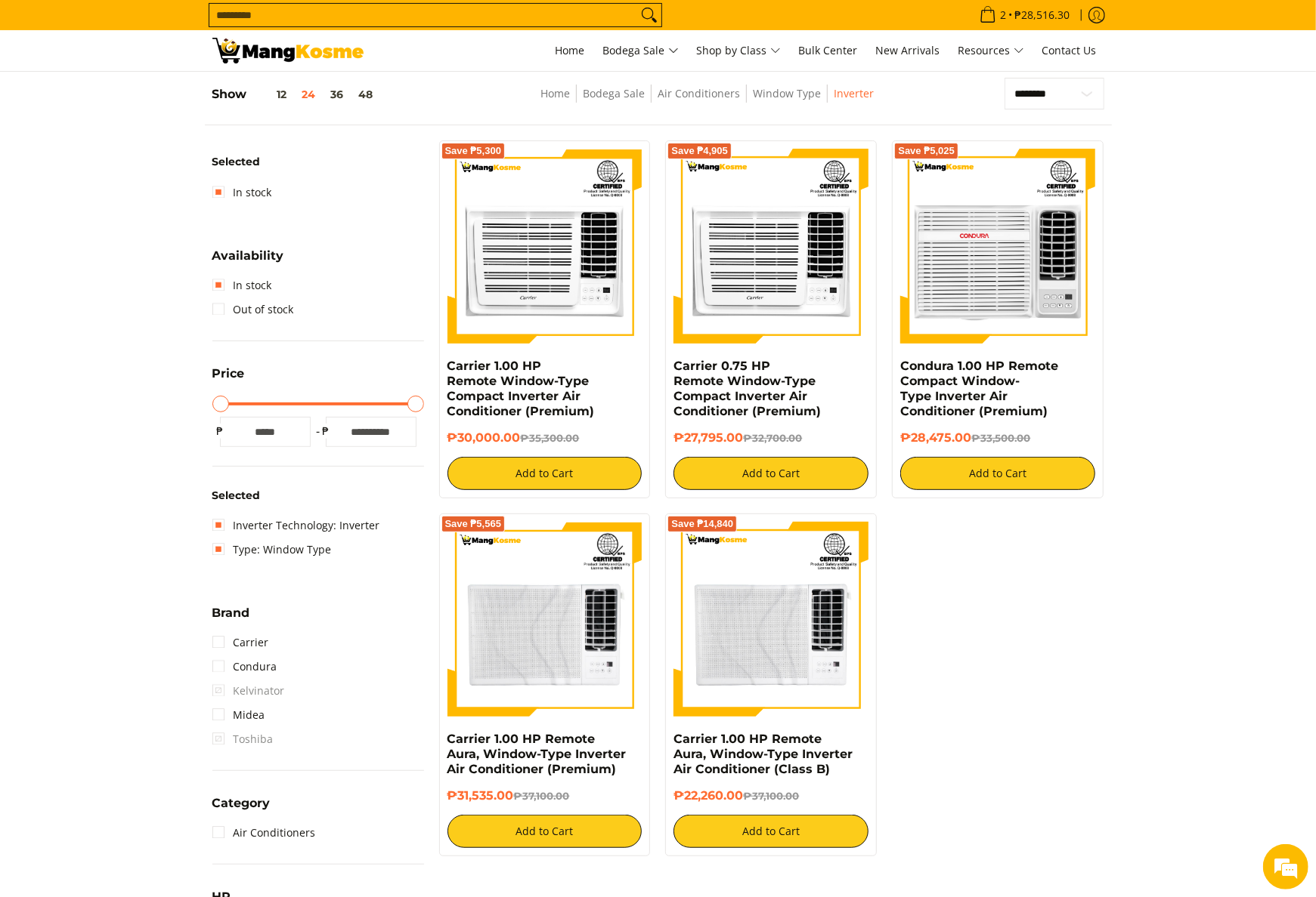
scroll to position [212, 0]
